Goal: Transaction & Acquisition: Purchase product/service

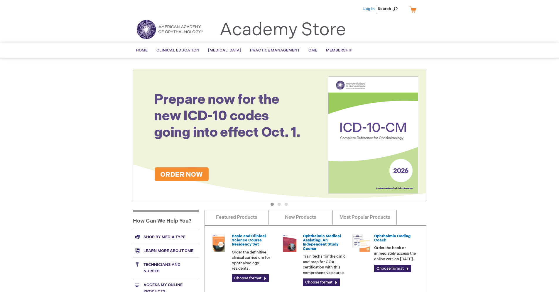
click at [370, 9] on link "Log In" at bounding box center [369, 8] width 11 height 5
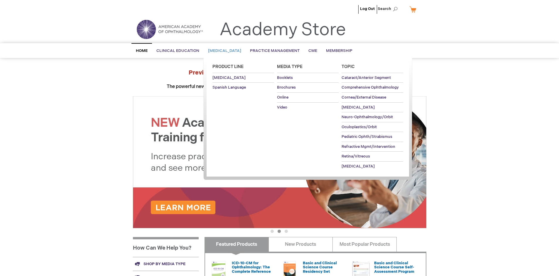
click at [227, 51] on span "[MEDICAL_DATA]" at bounding box center [224, 50] width 33 height 5
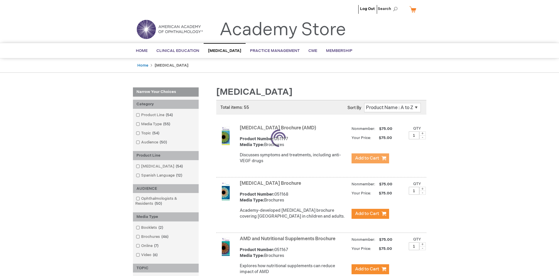
click at [370, 159] on span "Add to Cart" at bounding box center [367, 159] width 24 height 6
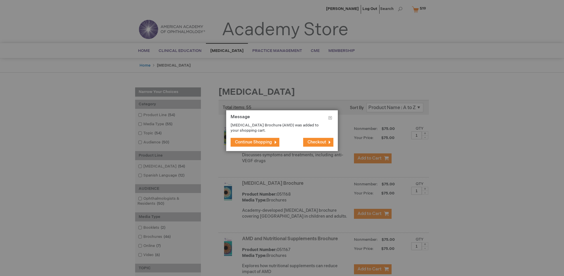
click at [253, 142] on span "Continue Shopping" at bounding box center [253, 142] width 37 height 5
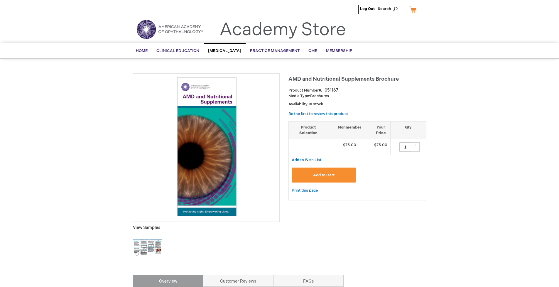
click at [324, 175] on span "Add to Cart" at bounding box center [323, 175] width 21 height 5
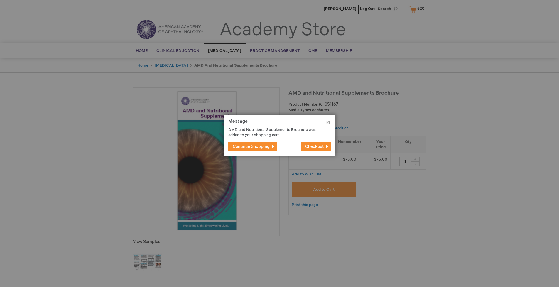
type input "1"
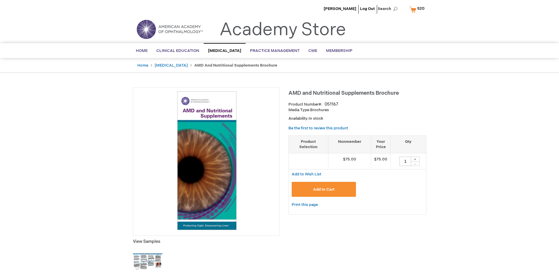
click at [418, 9] on span "520" at bounding box center [421, 8] width 7 height 5
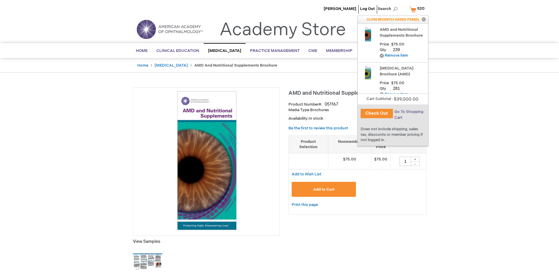
click at [408, 112] on span "Go To Shopping Cart" at bounding box center [409, 115] width 29 height 11
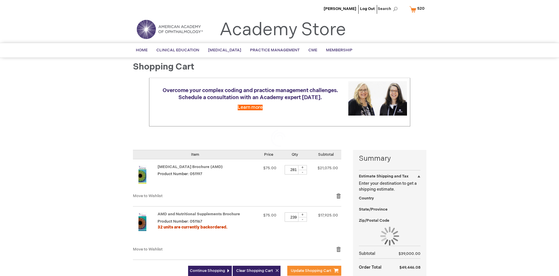
select select "US"
select select "41"
